Goal: Information Seeking & Learning: Learn about a topic

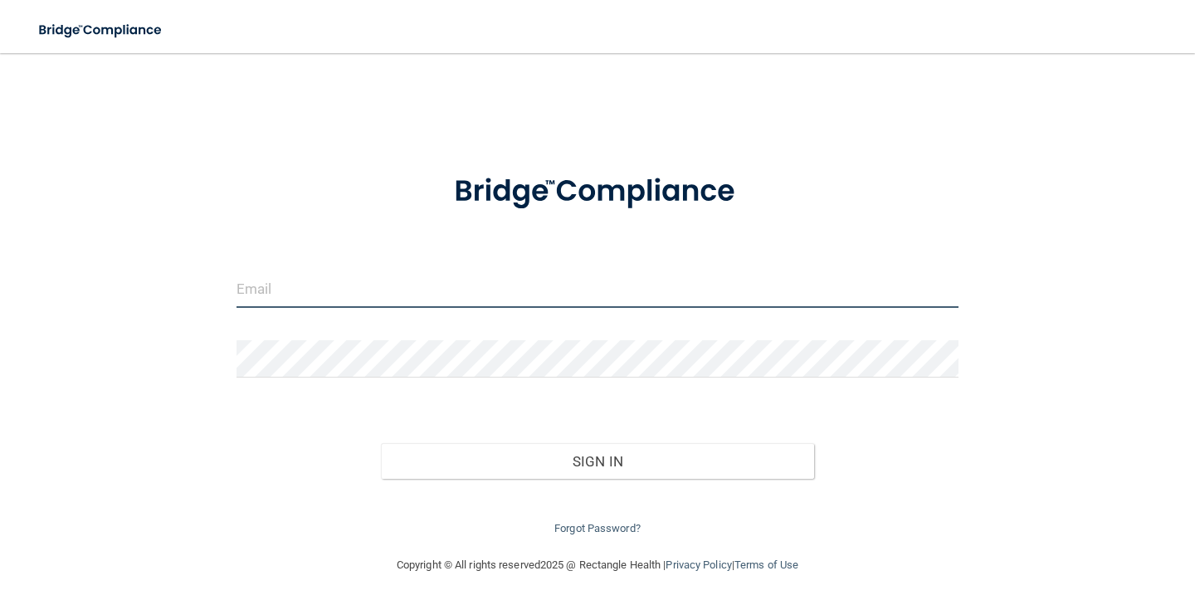
click at [384, 294] on input "email" at bounding box center [597, 288] width 722 height 37
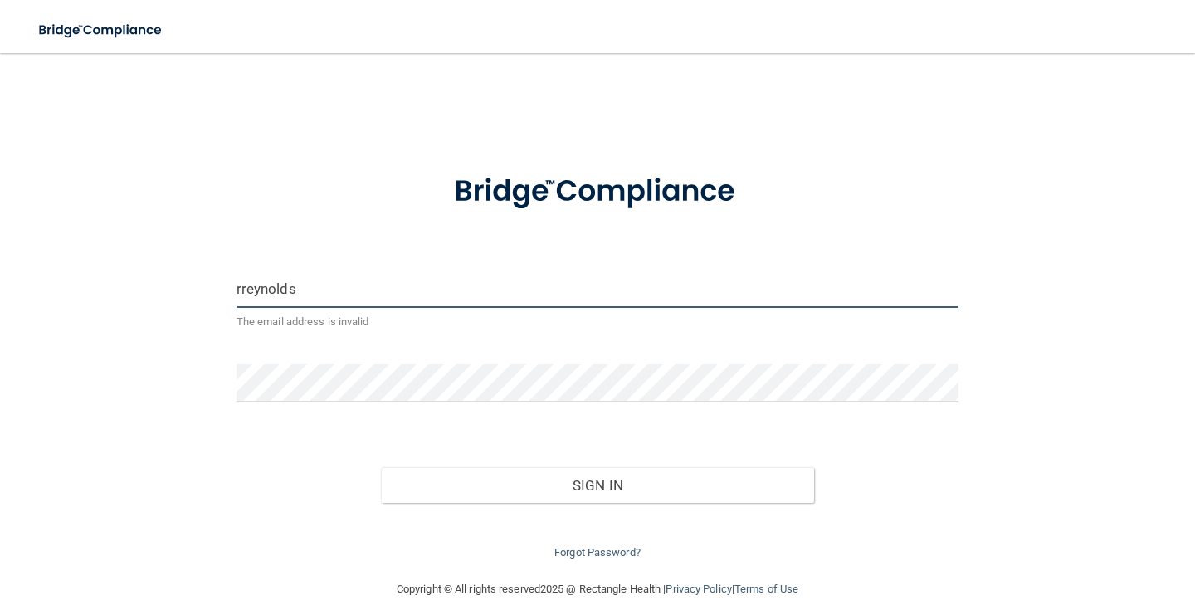
type input "[EMAIL_ADDRESS][DOMAIN_NAME]"
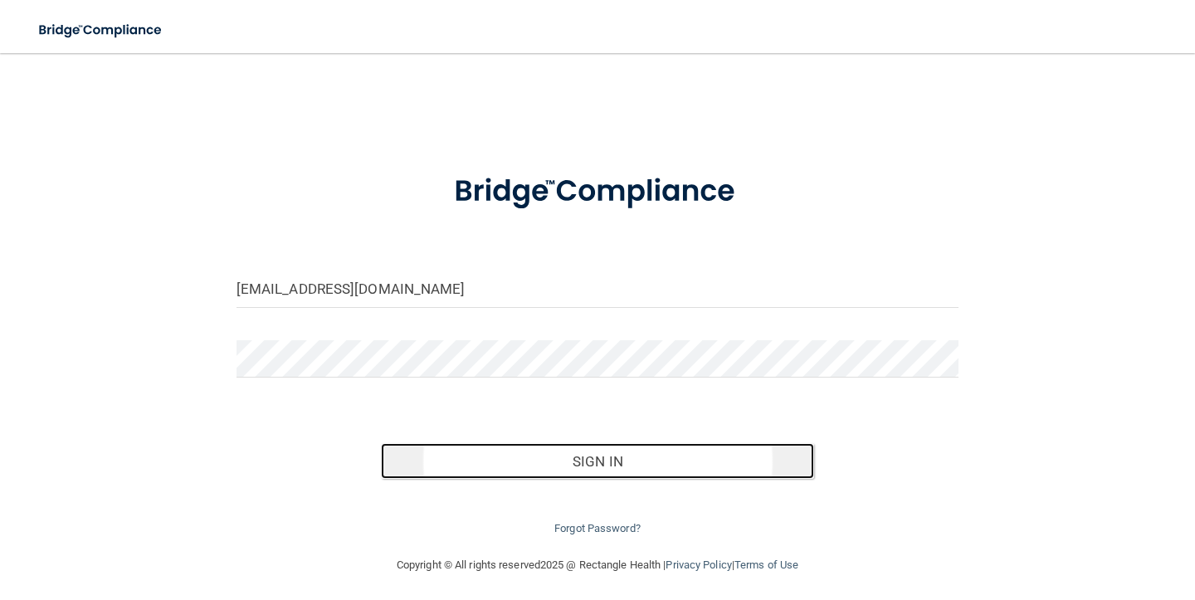
click at [595, 473] on button "Sign In" at bounding box center [597, 461] width 433 height 37
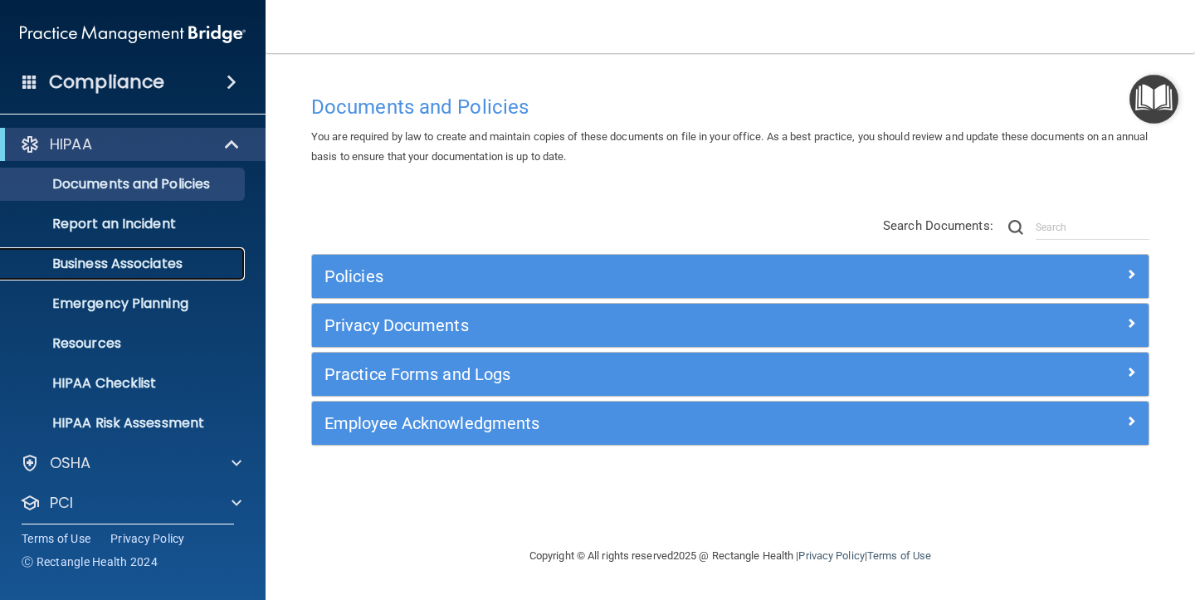
click at [122, 262] on p "Business Associates" at bounding box center [124, 264] width 226 height 17
click at [238, 144] on span at bounding box center [233, 144] width 14 height 20
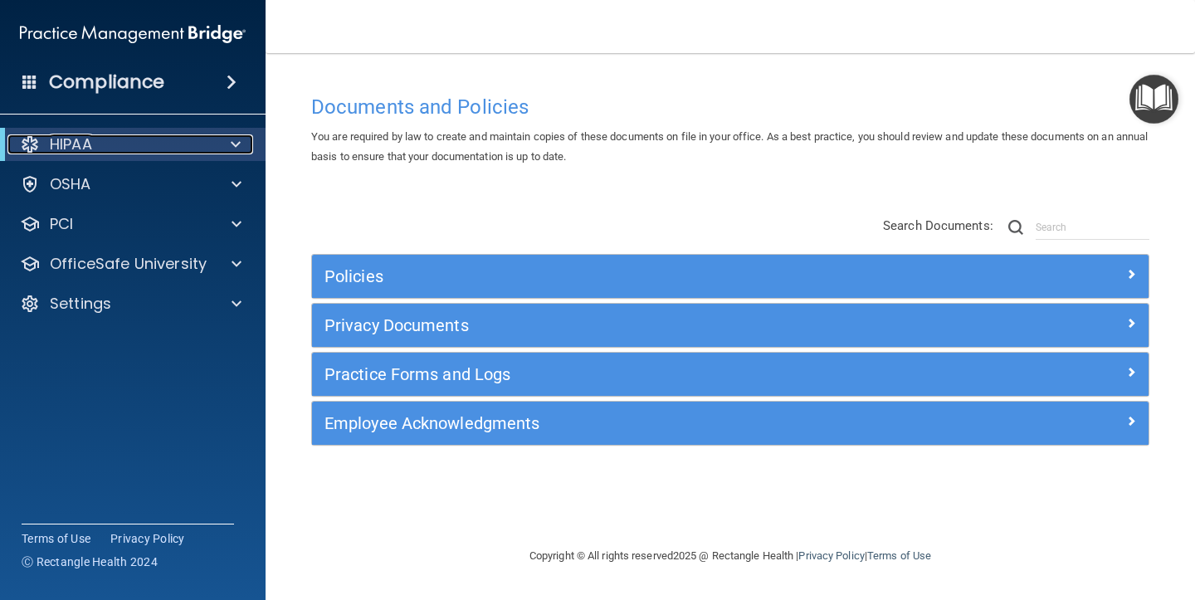
click at [238, 144] on span at bounding box center [236, 144] width 10 height 20
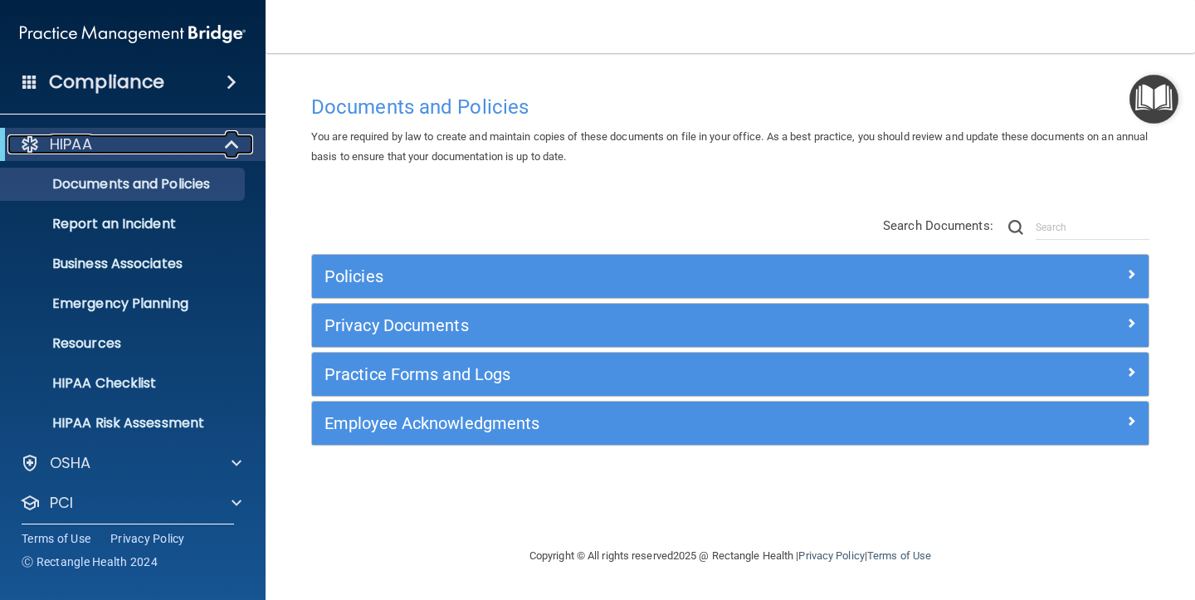
click at [221, 140] on div at bounding box center [232, 144] width 41 height 20
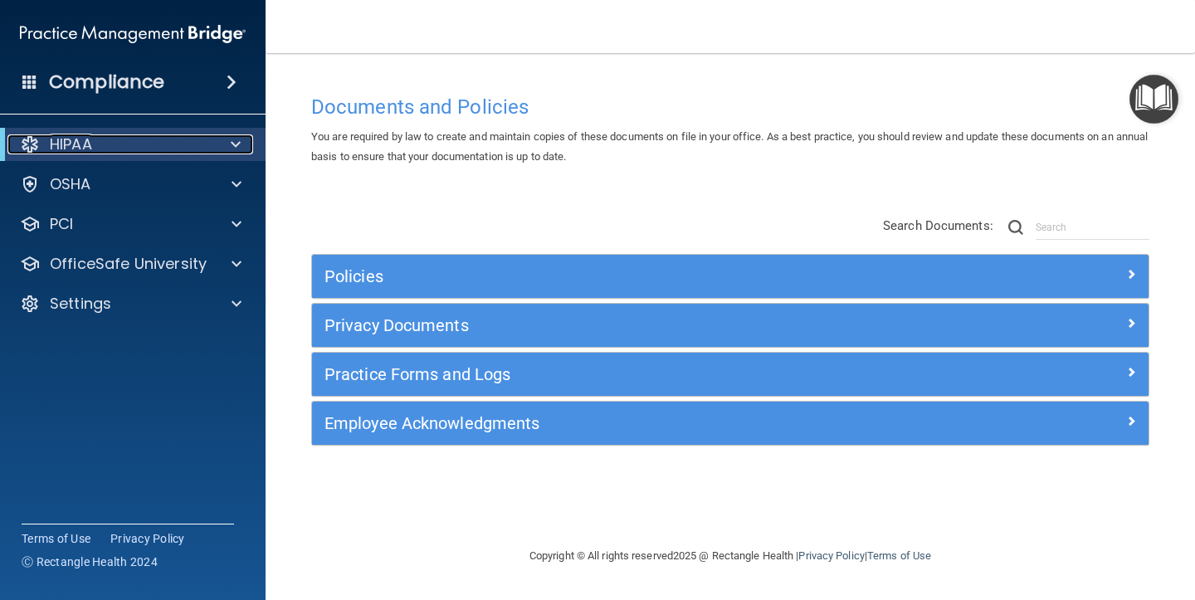
click at [221, 140] on div at bounding box center [232, 144] width 41 height 20
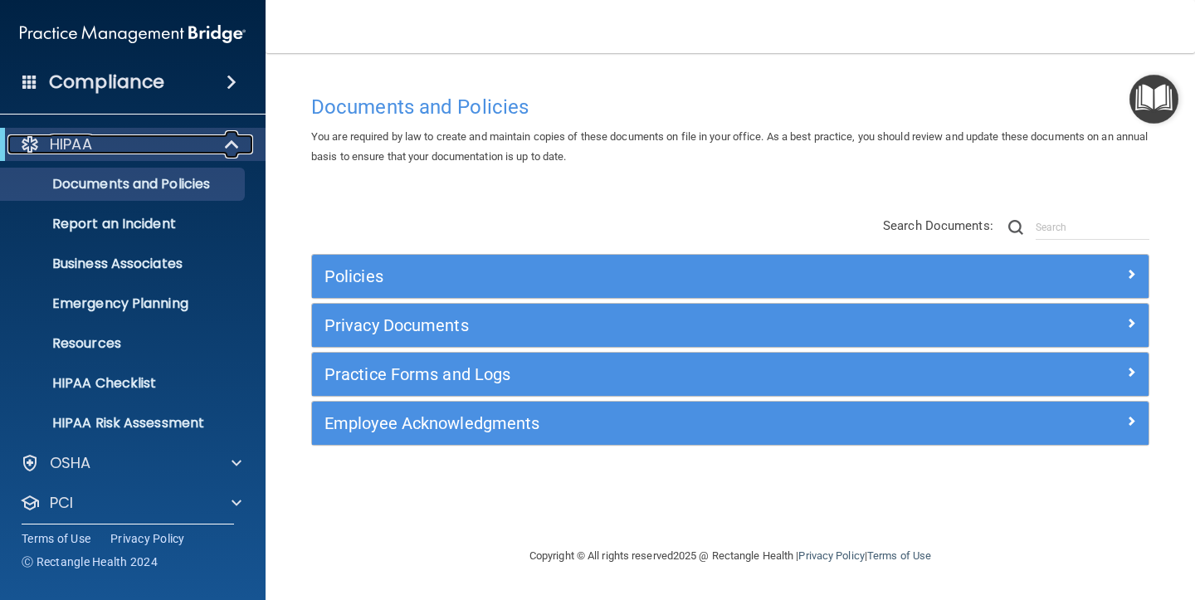
click at [221, 140] on div at bounding box center [232, 144] width 41 height 20
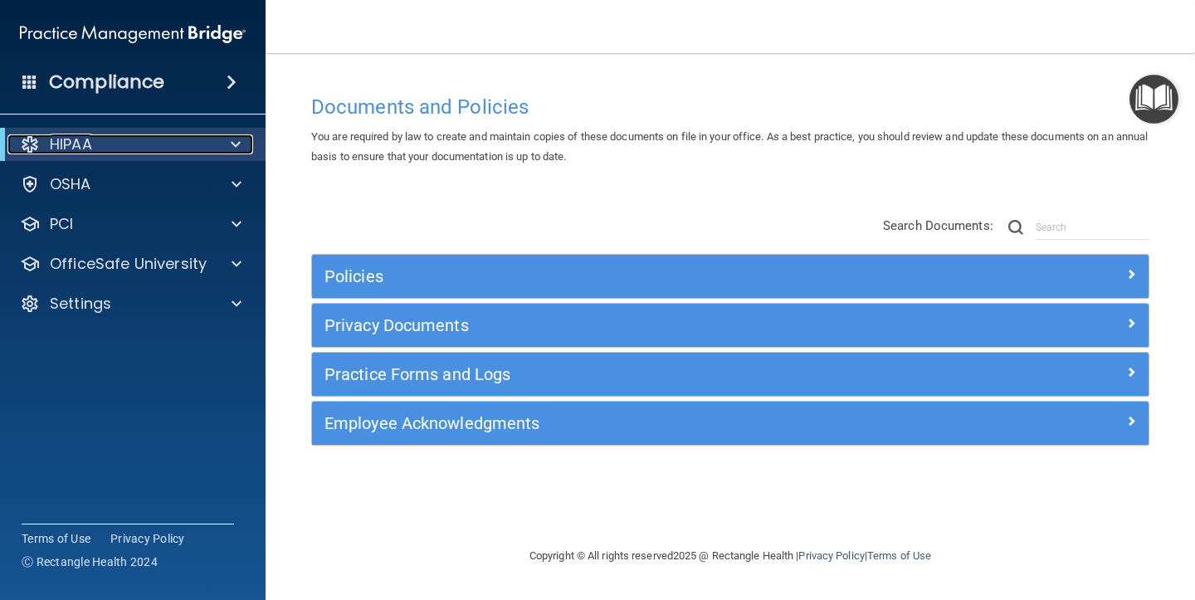
click at [221, 140] on div at bounding box center [232, 144] width 41 height 20
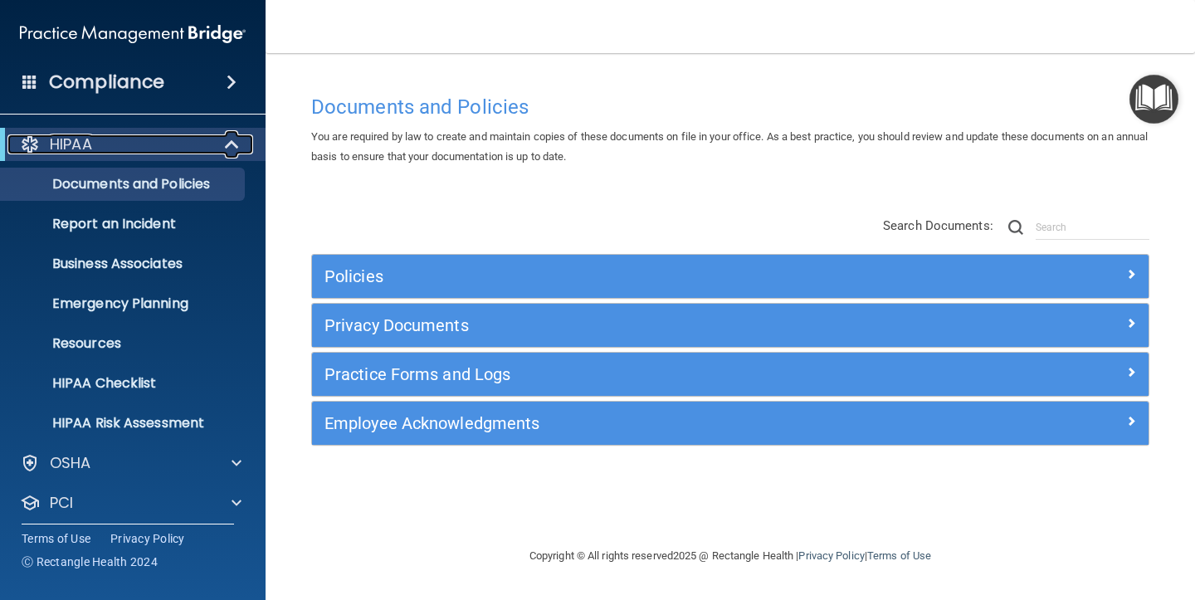
click at [235, 154] on span at bounding box center [233, 144] width 14 height 20
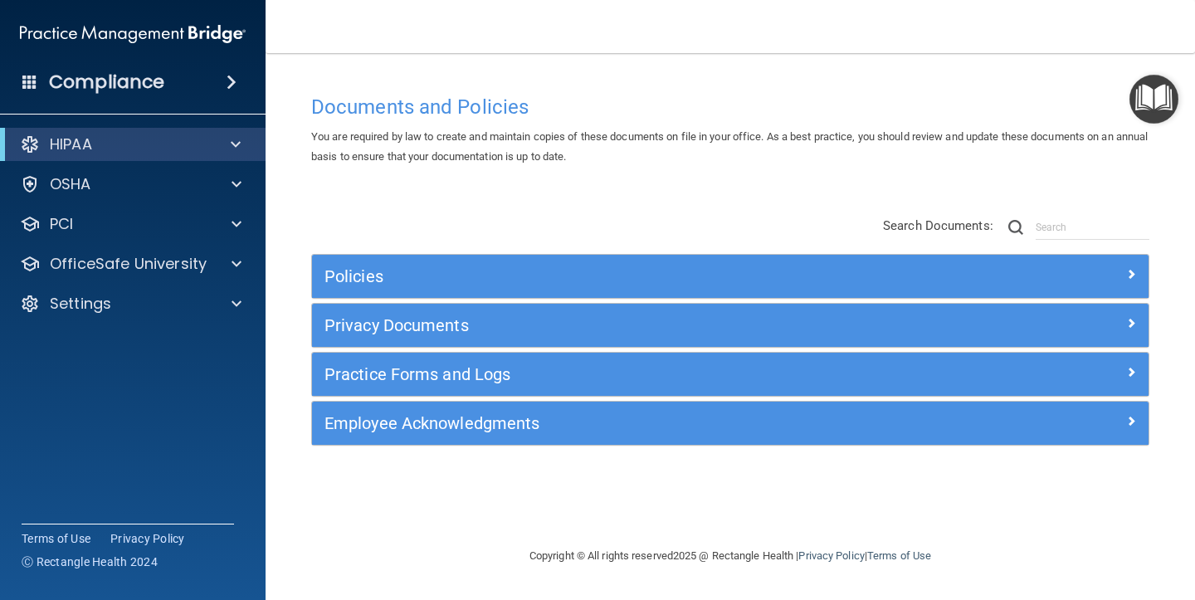
click at [235, 154] on div "HIPAA" at bounding box center [132, 144] width 265 height 33
click at [236, 147] on span at bounding box center [236, 144] width 10 height 20
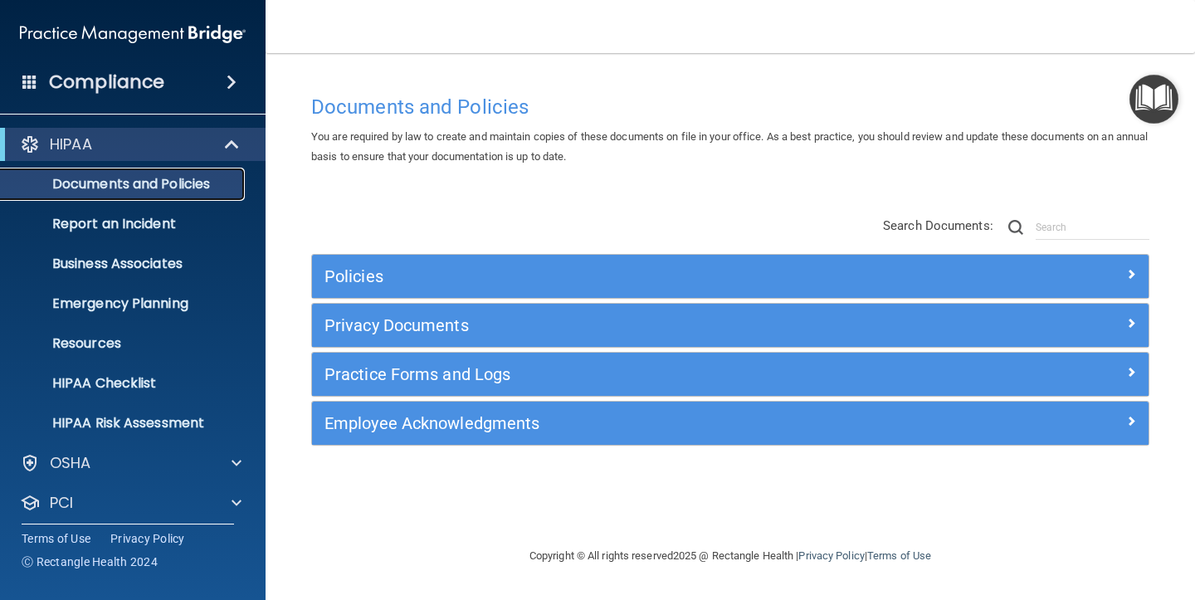
click at [177, 168] on link "Documents and Policies" at bounding box center [113, 184] width 261 height 33
click at [119, 217] on p "Report an Incident" at bounding box center [124, 224] width 226 height 17
click at [231, 149] on span at bounding box center [233, 144] width 14 height 20
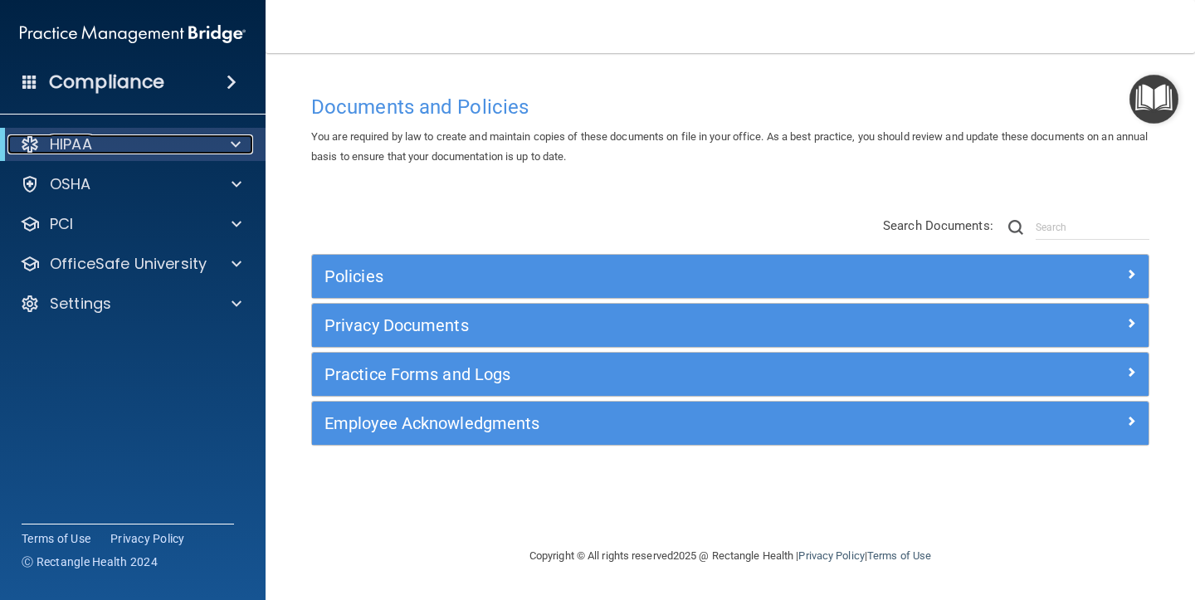
click at [231, 149] on span at bounding box center [236, 144] width 10 height 20
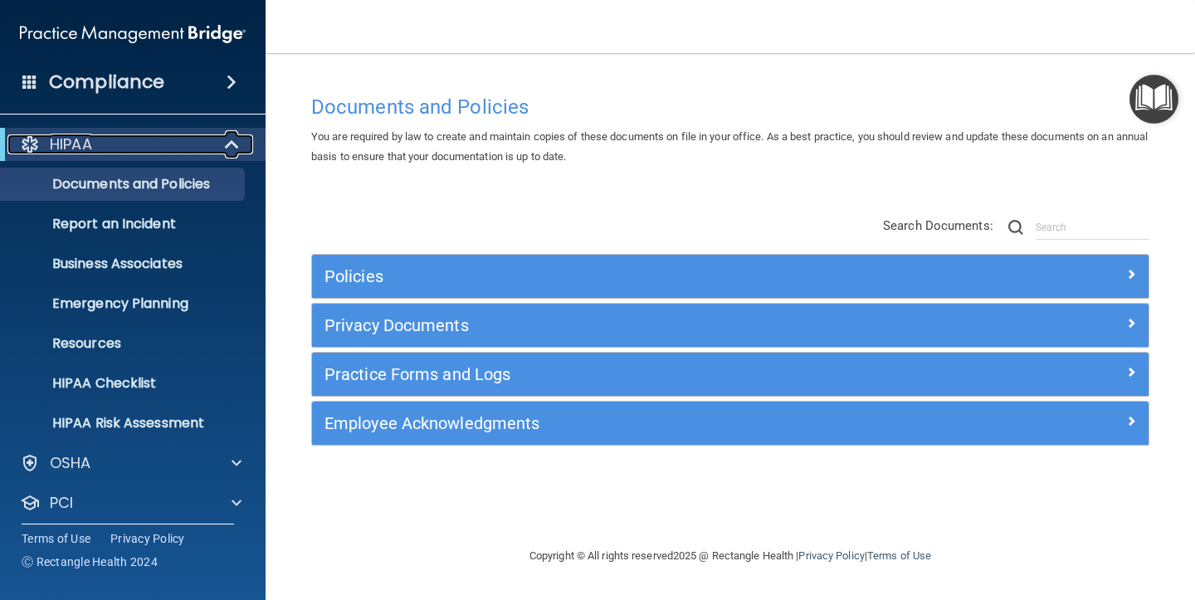
click at [235, 146] on span at bounding box center [233, 144] width 14 height 20
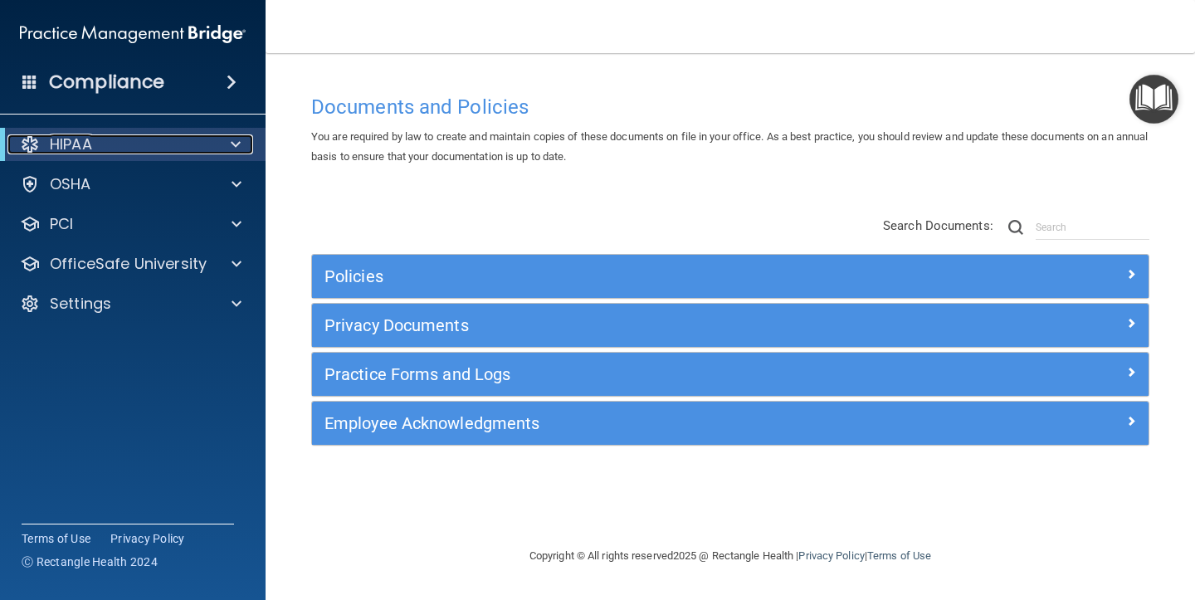
click at [235, 146] on span at bounding box center [236, 144] width 10 height 20
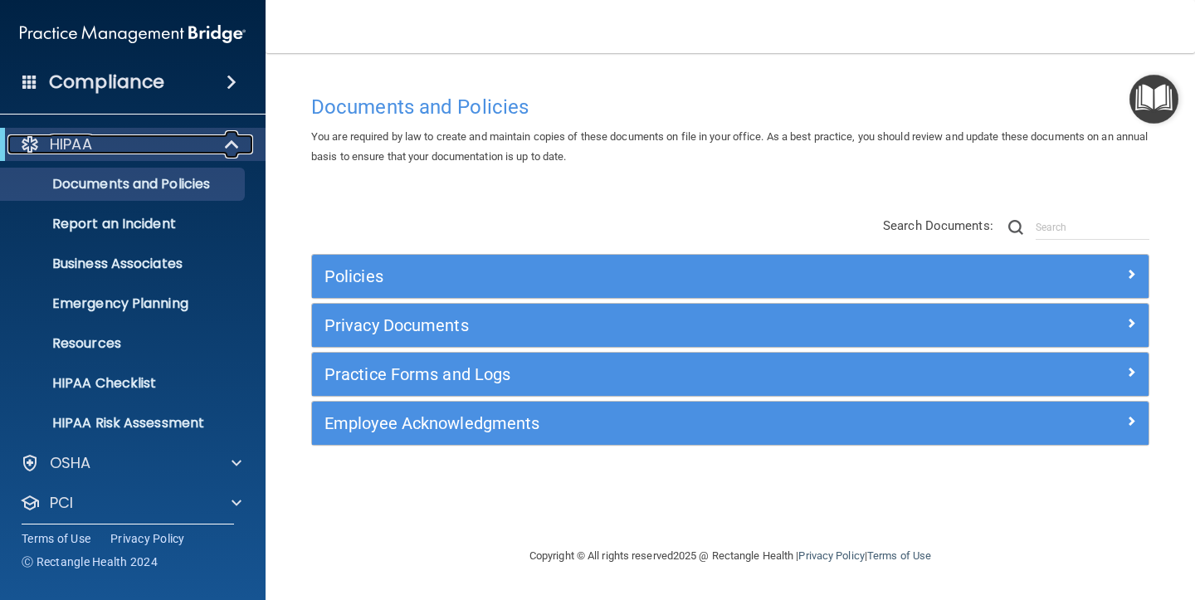
click at [233, 153] on span at bounding box center [233, 144] width 14 height 20
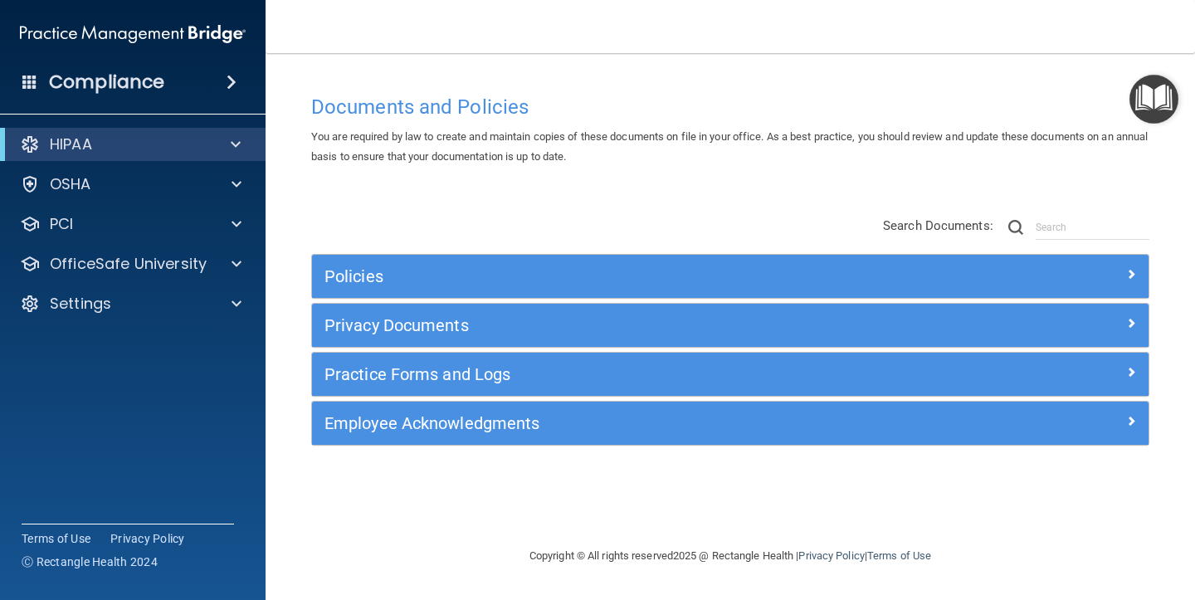
click at [905, 10] on nav "Toggle navigation [PERSON_NAME] [EMAIL_ADDRESS][DOMAIN_NAME] Manage My Enterpri…" at bounding box center [729, 26] width 929 height 53
click at [234, 93] on div "Compliance" at bounding box center [132, 82] width 265 height 37
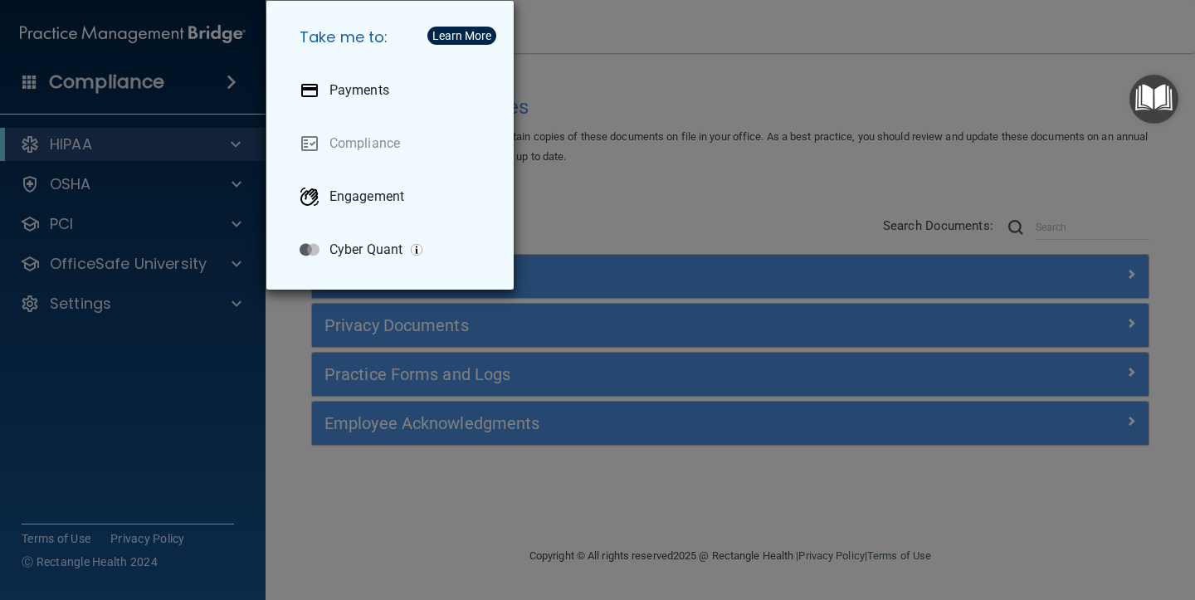
click at [234, 93] on div "Take me to: Payments Compliance Engagement Cyber Quant" at bounding box center [597, 300] width 1195 height 600
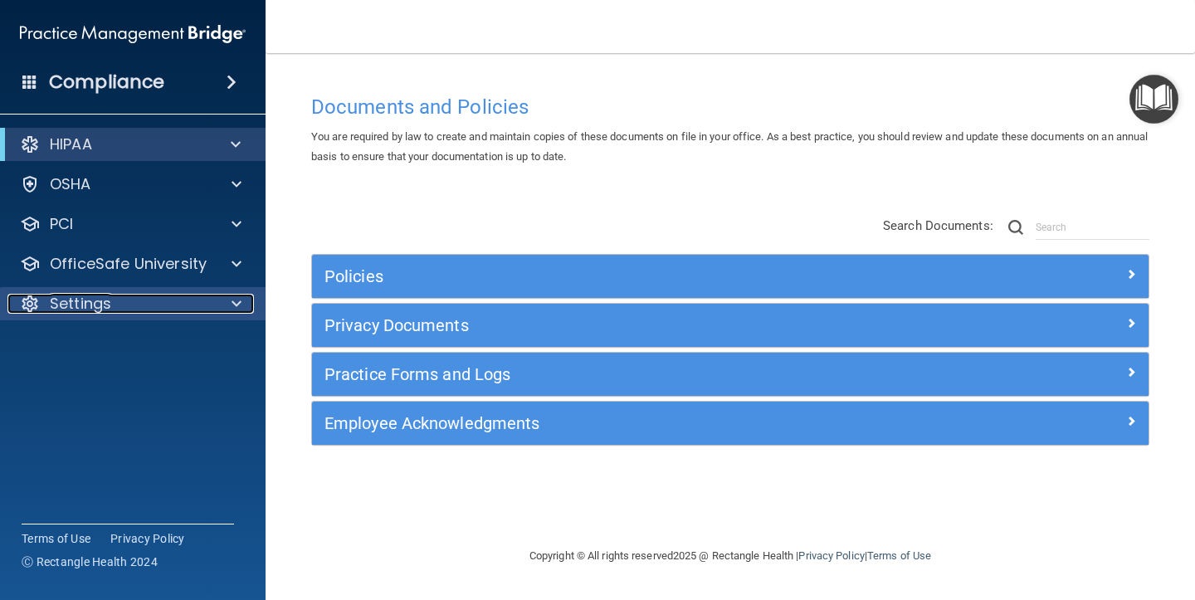
click at [221, 295] on div at bounding box center [233, 304] width 41 height 20
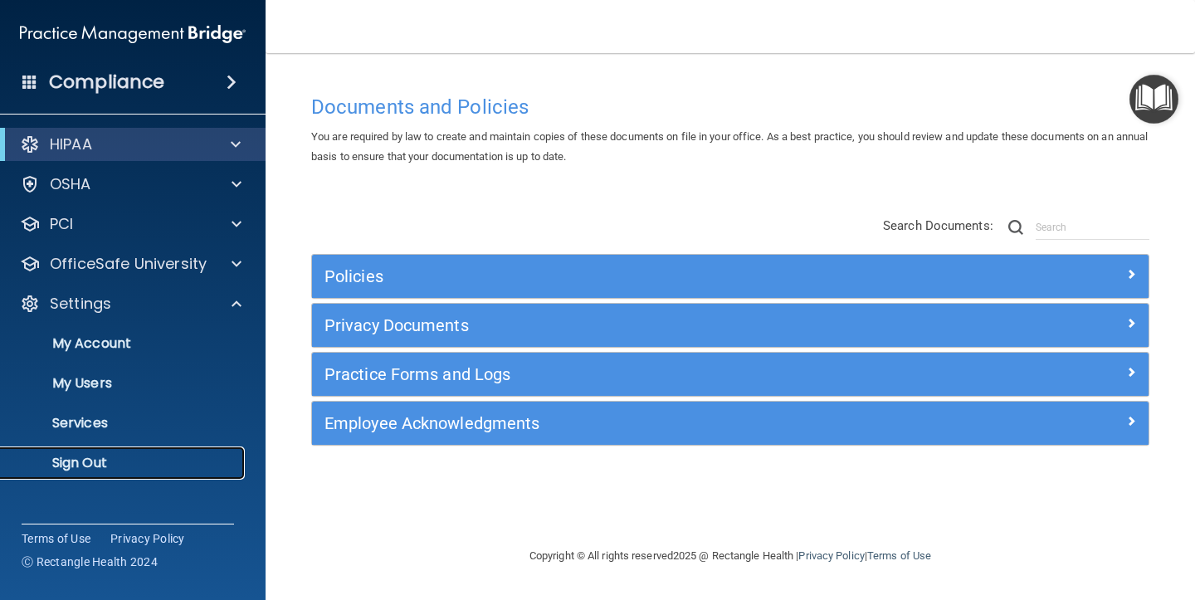
click at [97, 470] on p "Sign Out" at bounding box center [124, 463] width 226 height 17
